Goal: Information Seeking & Learning: Learn about a topic

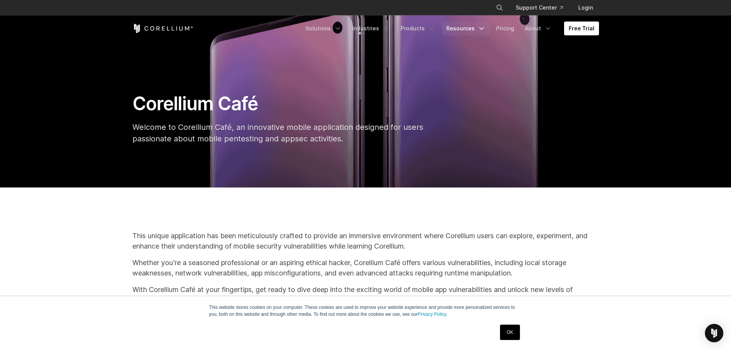
click at [481, 29] on icon "Navigation Menu" at bounding box center [482, 29] width 8 height 8
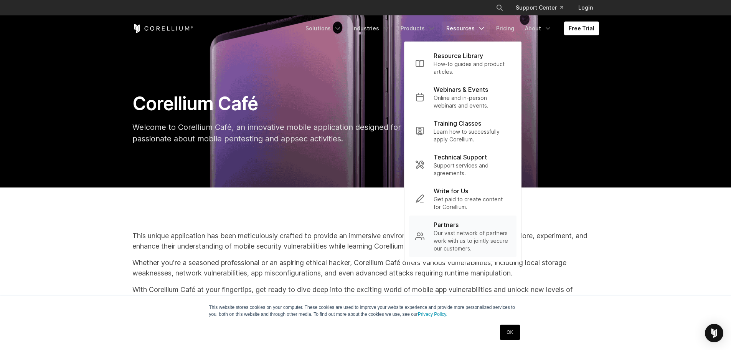
click at [468, 236] on p "Our vast network of partners work with us to jointly secure our customers." at bounding box center [472, 240] width 77 height 23
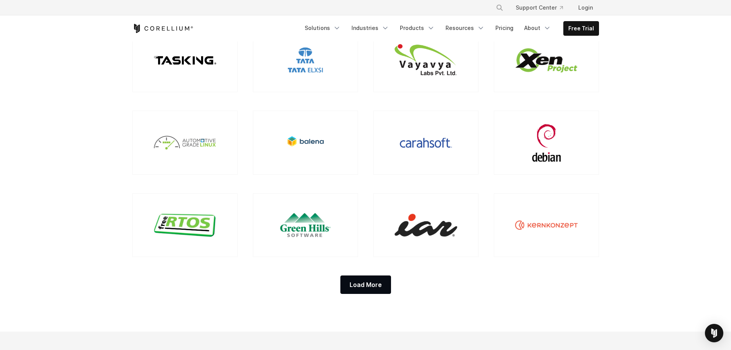
scroll to position [652, 0]
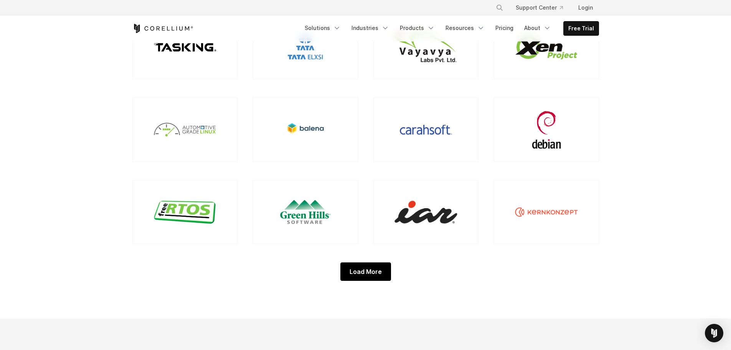
drag, startPoint x: 365, startPoint y: 269, endPoint x: 371, endPoint y: 269, distance: 6.5
click at [366, 269] on div "Load More" at bounding box center [365, 271] width 51 height 18
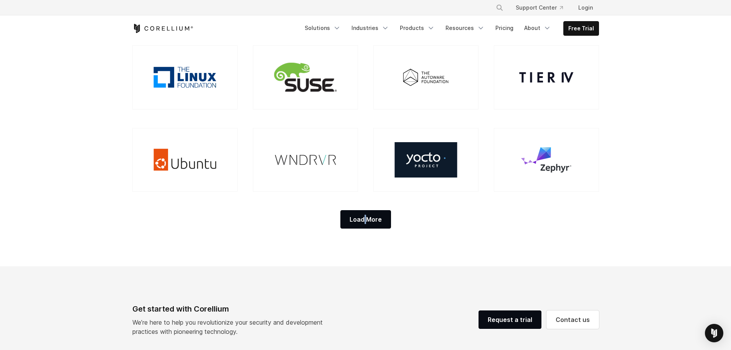
scroll to position [883, 0]
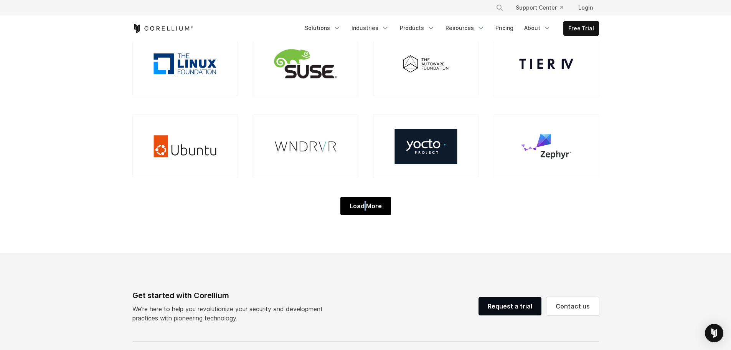
click at [366, 204] on div "Load More" at bounding box center [365, 206] width 51 height 18
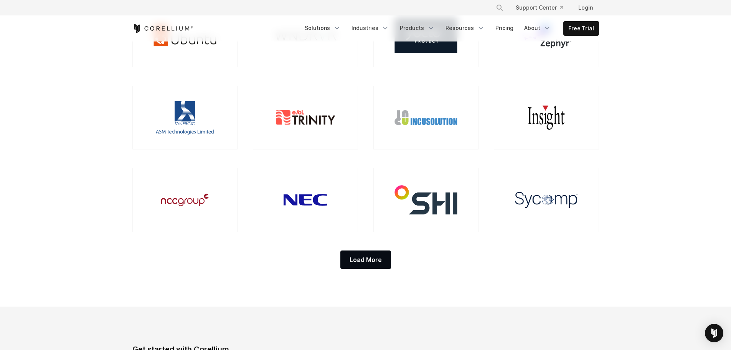
scroll to position [998, 0]
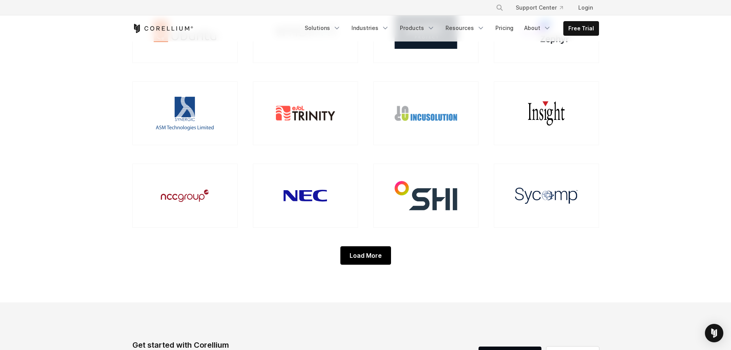
click at [372, 259] on div "Load More" at bounding box center [365, 255] width 51 height 18
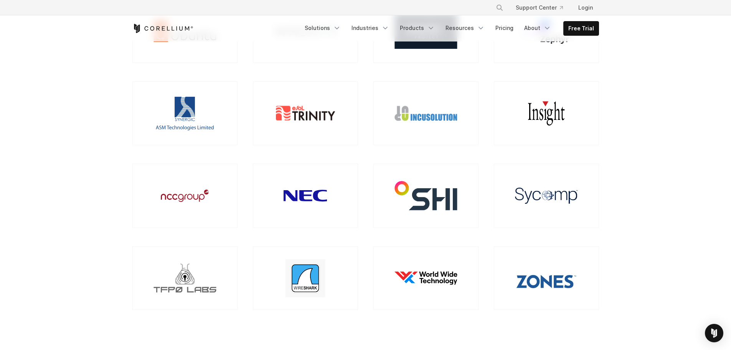
scroll to position [1036, 0]
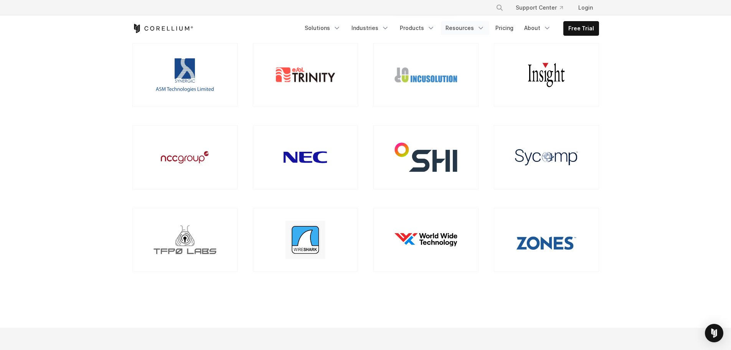
click at [475, 28] on link "Resources" at bounding box center [465, 28] width 48 height 14
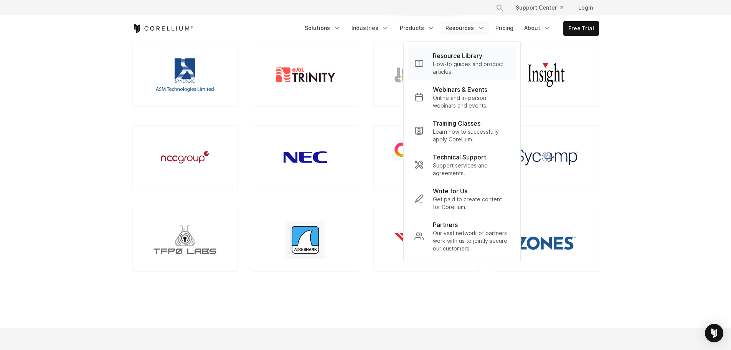
click at [469, 56] on p "Resource Library" at bounding box center [458, 55] width 50 height 9
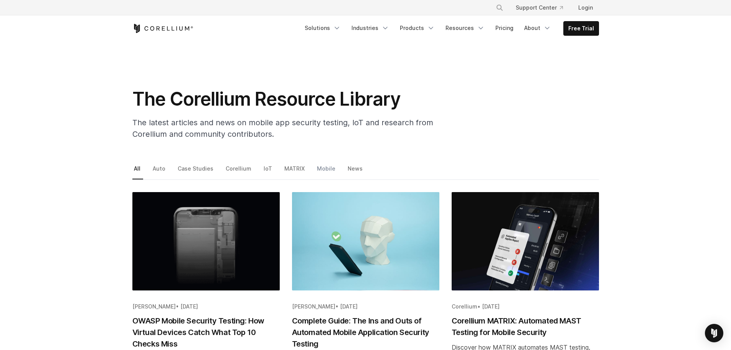
click at [315, 168] on link "Mobile" at bounding box center [326, 171] width 23 height 16
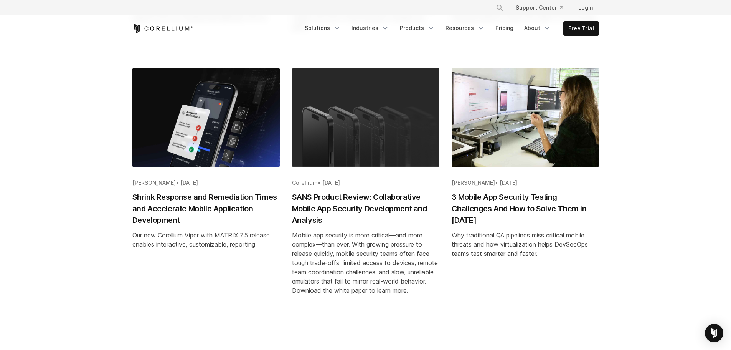
scroll to position [806, 0]
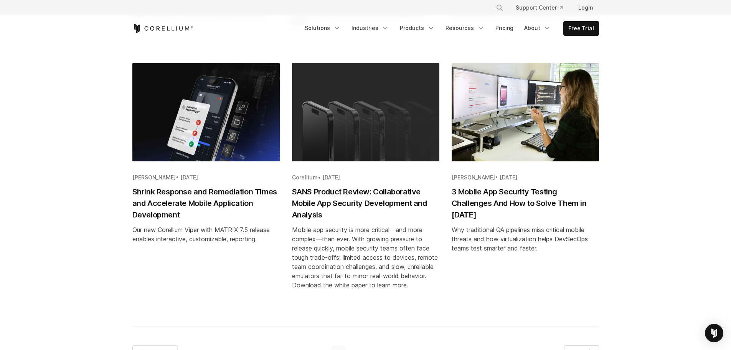
click at [501, 312] on link "Brian Robison • Jul 10, 2025 3 Mobile App Security Testing Challenges And How t…" at bounding box center [525, 188] width 147 height 251
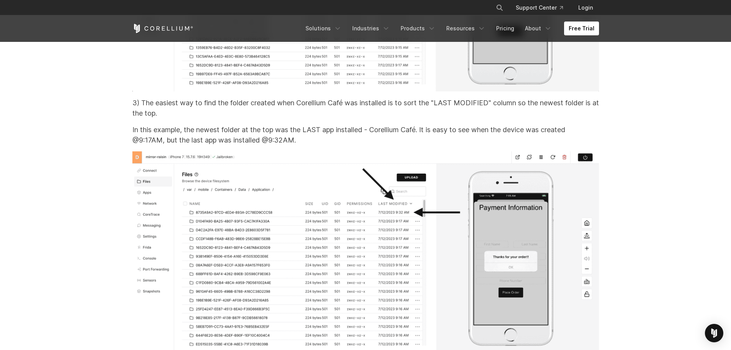
scroll to position [10631, 0]
